Goal: Information Seeking & Learning: Learn about a topic

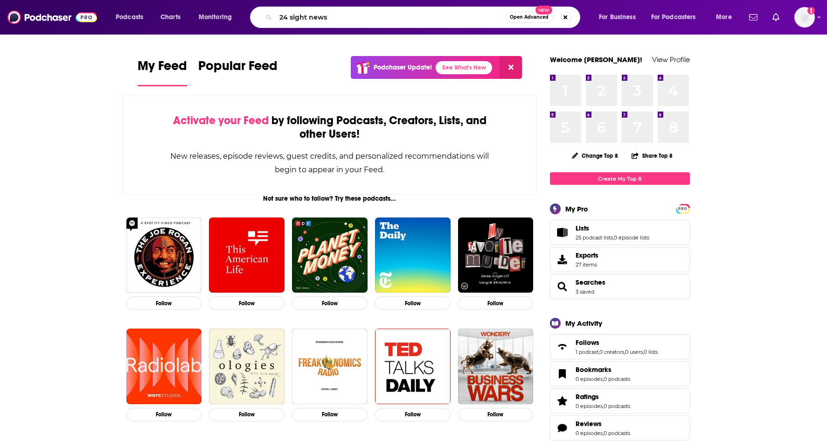
type input "24 sight news"
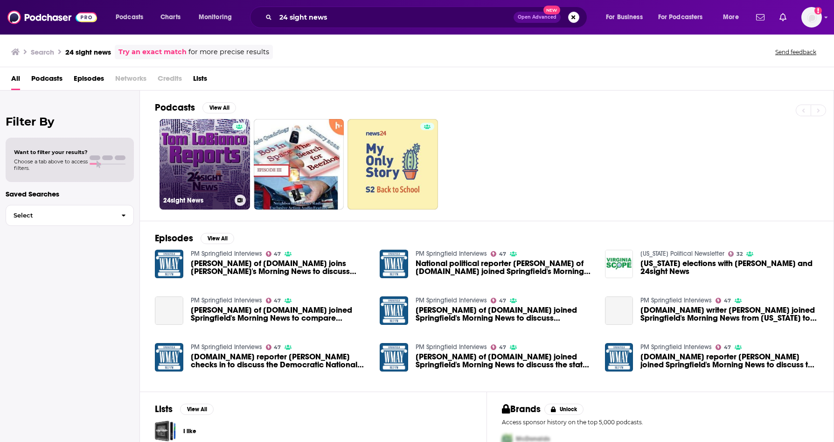
click at [205, 153] on link "24sight News" at bounding box center [205, 164] width 91 height 91
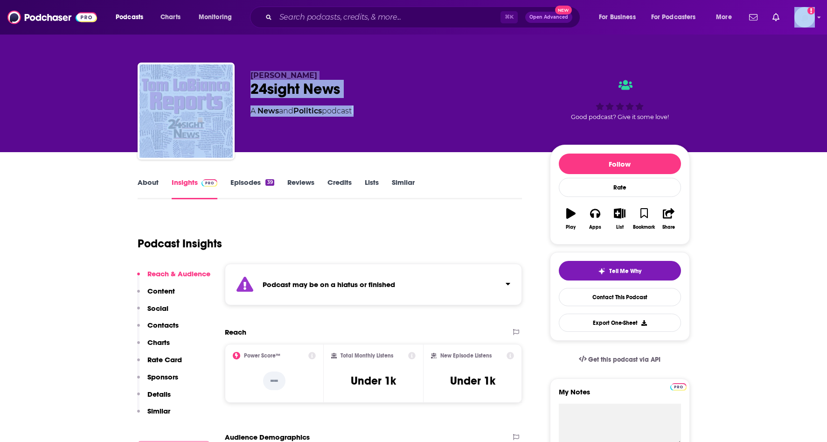
drag, startPoint x: 826, startPoint y: 26, endPoint x: 834, endPoint y: 49, distance: 23.8
click at [827, 49] on html "Podcasts Charts Monitoring ⌘ K Open Advanced New For Business For Podcasters Mo…" at bounding box center [413, 221] width 827 height 442
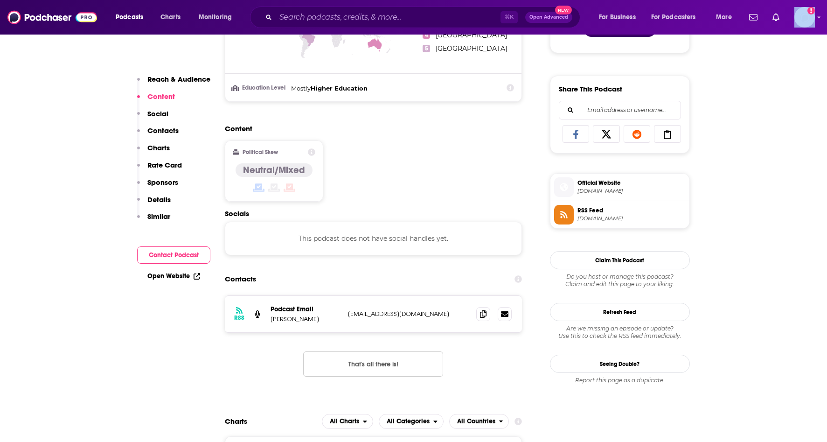
scroll to position [620, 0]
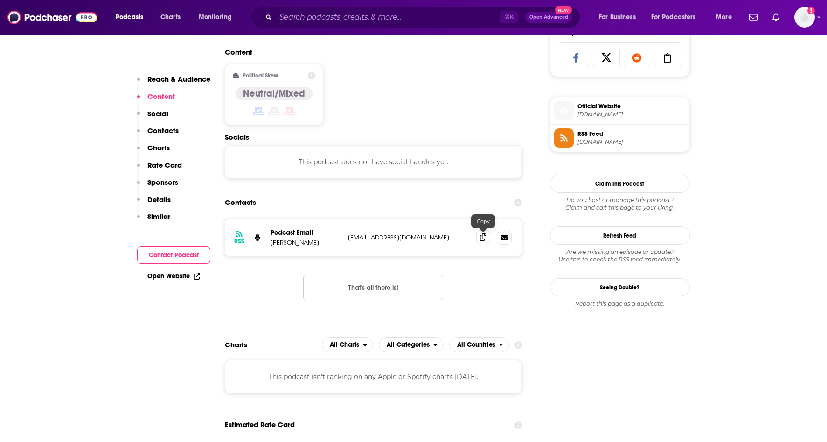
click at [481, 239] on icon at bounding box center [483, 236] width 7 height 7
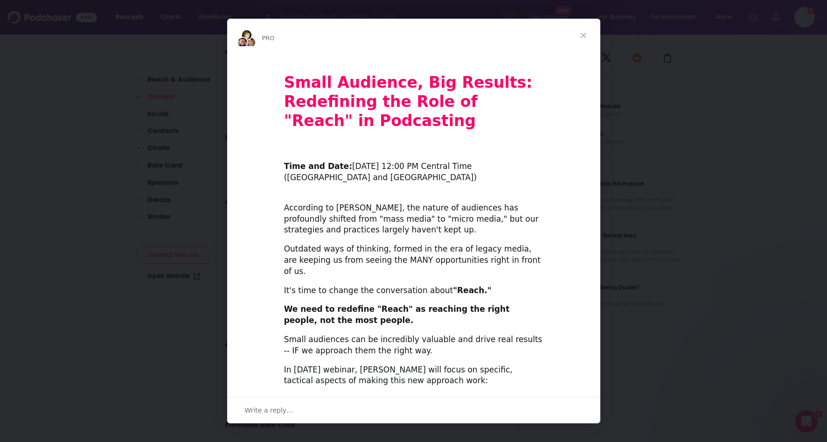
scroll to position [0, 0]
click at [584, 34] on span "Close" at bounding box center [584, 36] width 34 height 34
